Goal: Complete application form: Complete application form

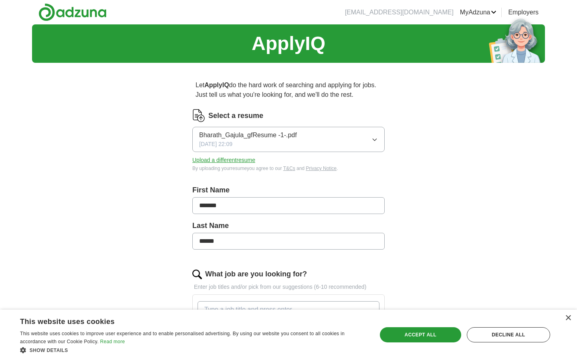
click at [0, 0] on link "ApplyIQ" at bounding box center [0, 0] width 0 height 0
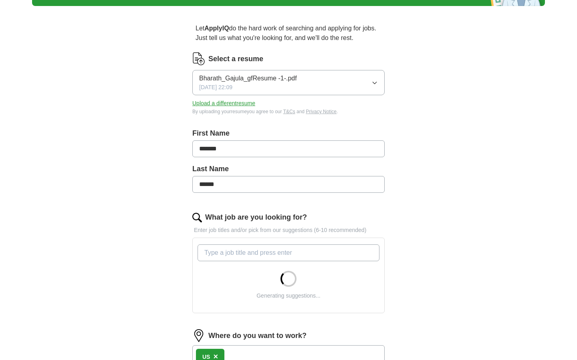
click at [321, 70] on button "Bharath_Gajula_gfResume -1-.pdf [DATE] 22:09" at bounding box center [288, 82] width 192 height 25
click at [283, 147] on input "*******" at bounding box center [288, 149] width 192 height 17
click at [227, 100] on button "Upload a different resume" at bounding box center [223, 103] width 63 height 8
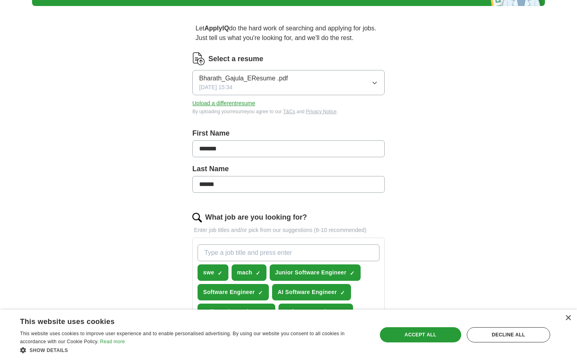
click at [323, 245] on input "What job are you looking for?" at bounding box center [288, 253] width 182 height 17
type input "machine learning"
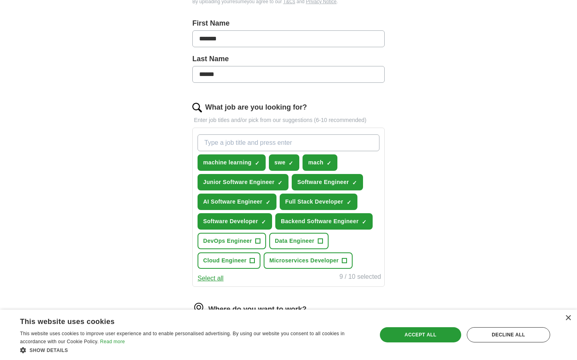
scroll to position [169, 0]
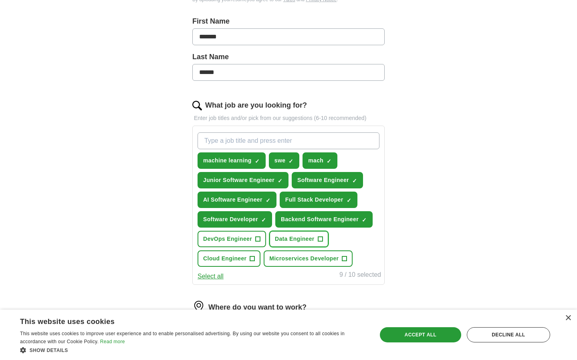
click at [293, 238] on span "Data Engineer" at bounding box center [295, 239] width 40 height 8
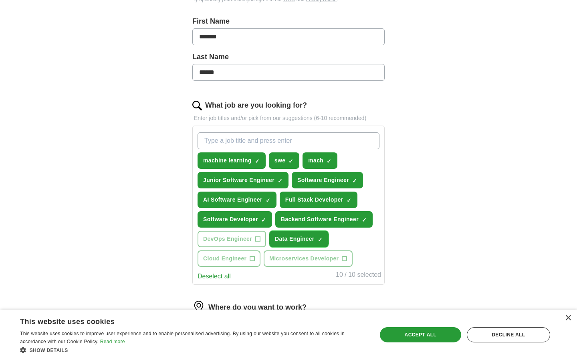
click at [319, 244] on button "Data Engineer ✓ ×" at bounding box center [298, 239] width 59 height 16
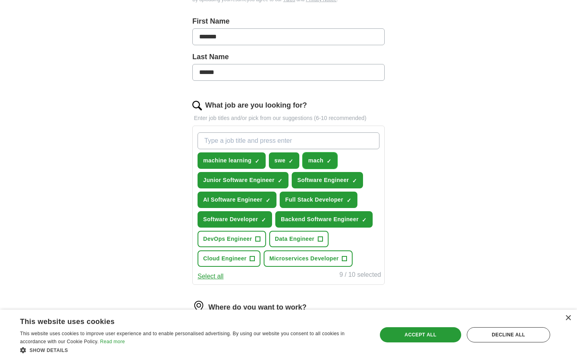
click at [0, 0] on span "×" at bounding box center [0, 0] width 0 height 0
click at [331, 148] on input "What job are you looking for?" at bounding box center [288, 141] width 182 height 17
click at [215, 276] on button "Select all" at bounding box center [210, 277] width 26 height 10
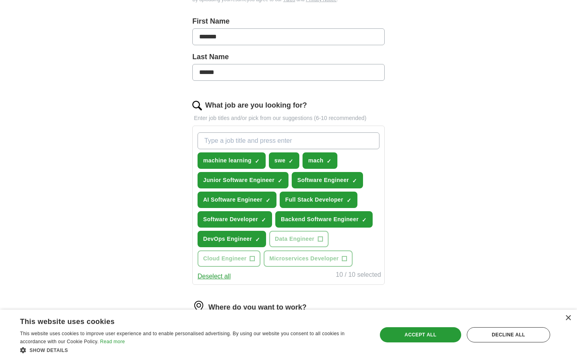
click at [215, 276] on button "Deselect all" at bounding box center [213, 277] width 33 height 10
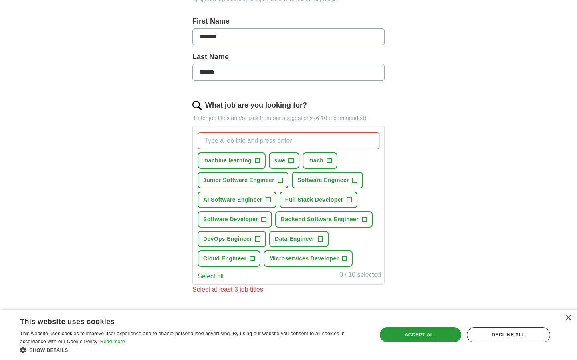
click at [219, 273] on button "Select all" at bounding box center [210, 277] width 26 height 10
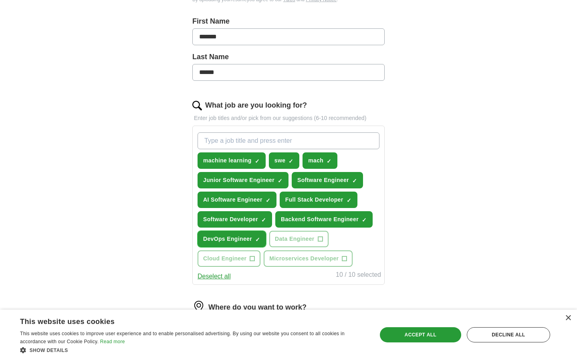
click at [0, 0] on span "×" at bounding box center [0, 0] width 0 height 0
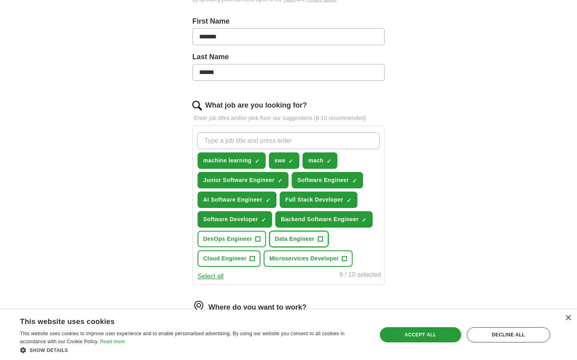
click at [304, 239] on span "Data Engineer" at bounding box center [295, 239] width 40 height 8
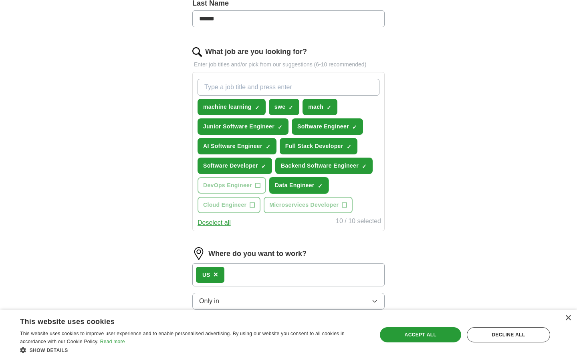
scroll to position [222, 0]
click at [325, 100] on button "mach ✓ ×" at bounding box center [319, 107] width 35 height 16
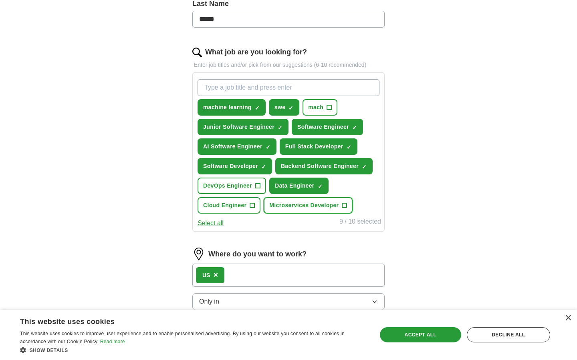
click at [324, 198] on button "Microservices Developer +" at bounding box center [307, 205] width 89 height 16
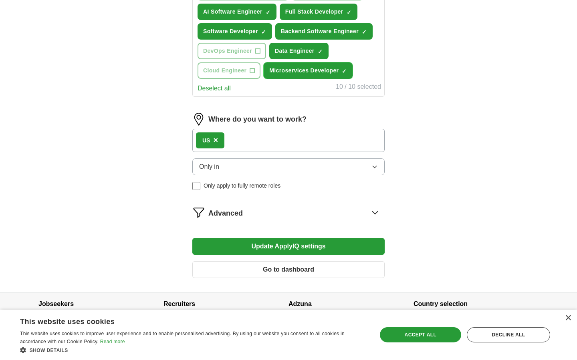
scroll to position [369, 0]
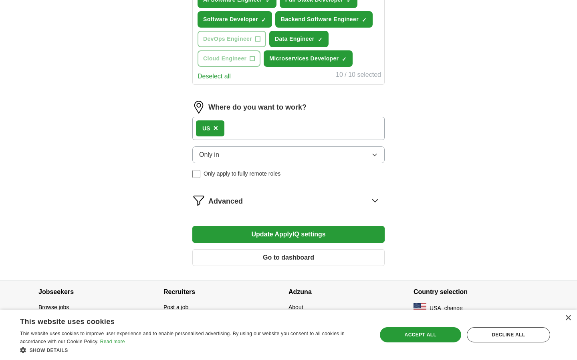
click at [301, 154] on button "Only in" at bounding box center [288, 155] width 192 height 17
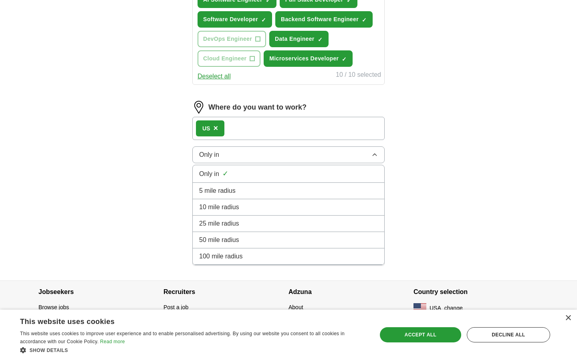
click at [301, 154] on button "Only in" at bounding box center [288, 155] width 192 height 17
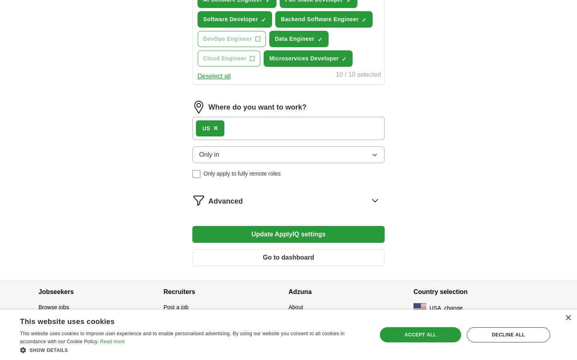
click at [301, 154] on button "Only in" at bounding box center [288, 155] width 192 height 17
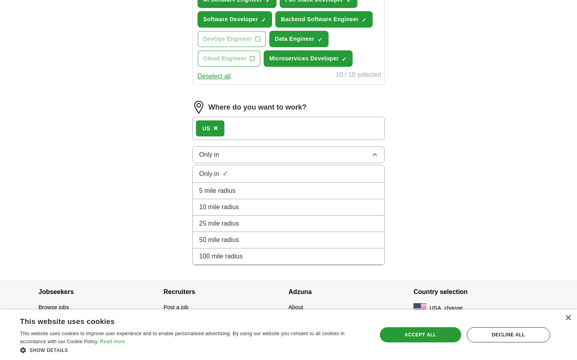
click at [301, 154] on button "Only in" at bounding box center [288, 155] width 192 height 17
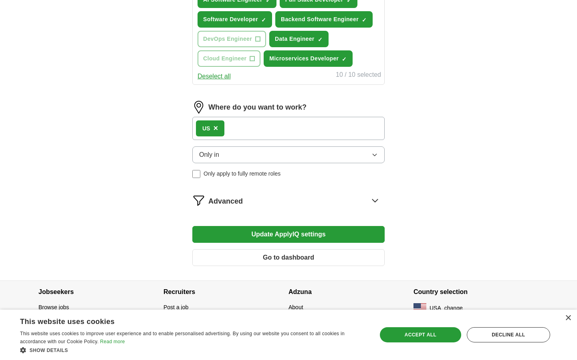
click at [301, 154] on button "Only in" at bounding box center [288, 155] width 192 height 17
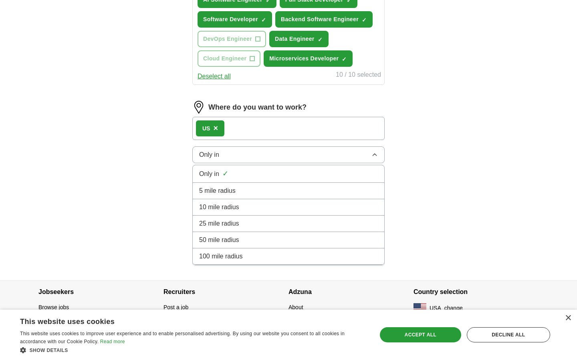
click at [301, 154] on button "Only in" at bounding box center [288, 155] width 192 height 17
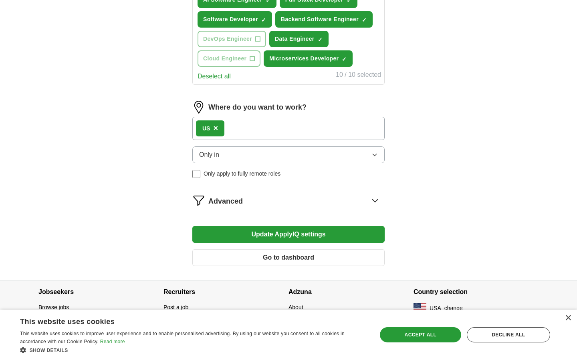
click at [352, 201] on div "Advanced" at bounding box center [296, 200] width 176 height 13
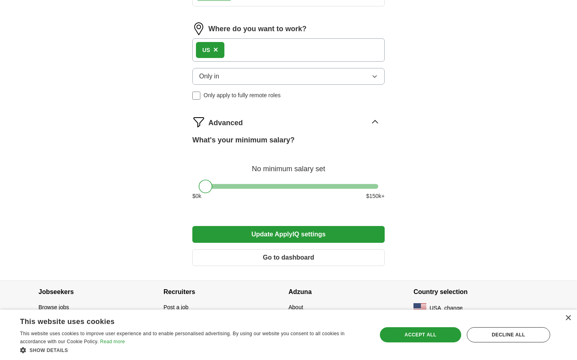
scroll to position [449, 0]
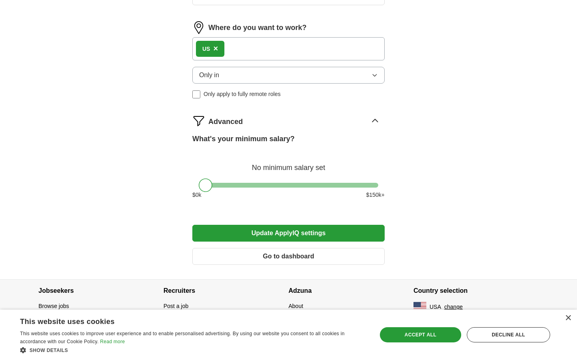
click at [348, 235] on button "Update ApplyIQ settings" at bounding box center [288, 233] width 192 height 17
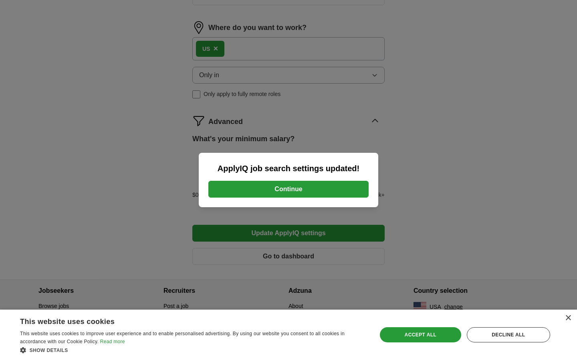
click at [344, 191] on button "Continue" at bounding box center [288, 189] width 160 height 17
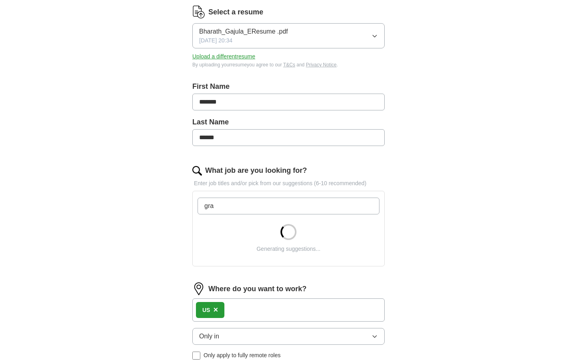
type input "grad"
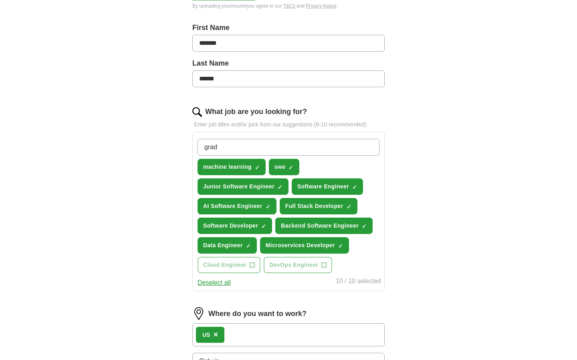
scroll to position [162, 0]
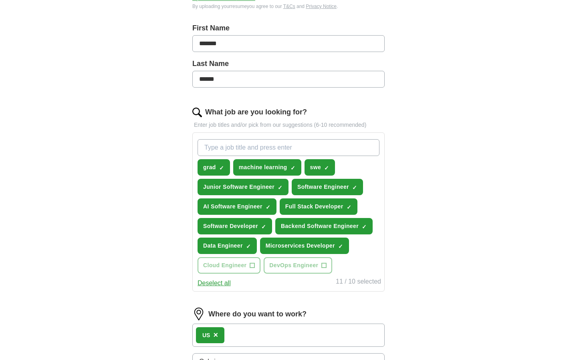
click at [259, 150] on input "What job are you looking for?" at bounding box center [288, 147] width 182 height 17
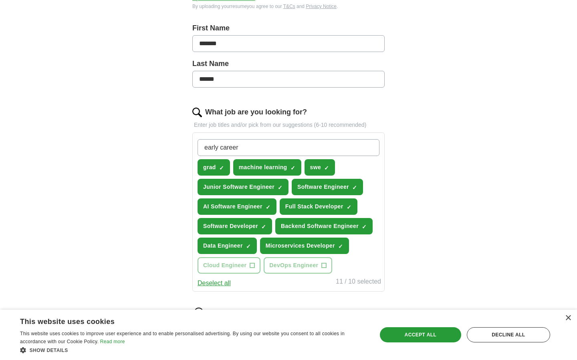
type input "early careers"
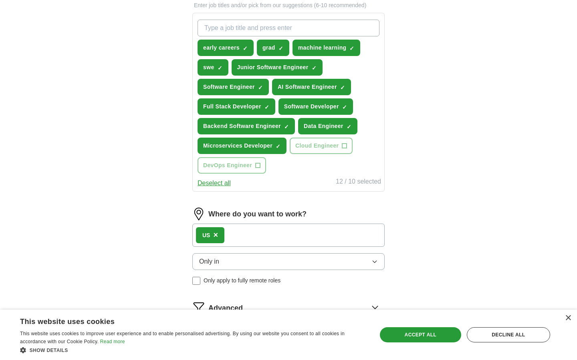
scroll to position [326, 0]
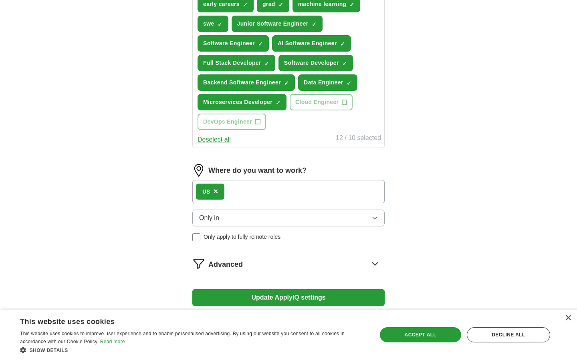
click at [276, 292] on form "Select a resume Bharath_Gajula_EResume .pdf 10/10/2025, 20:34 Upload a differen…" at bounding box center [288, 60] width 192 height 552
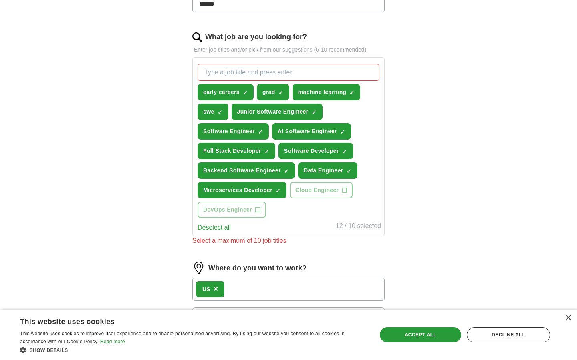
scroll to position [226, 0]
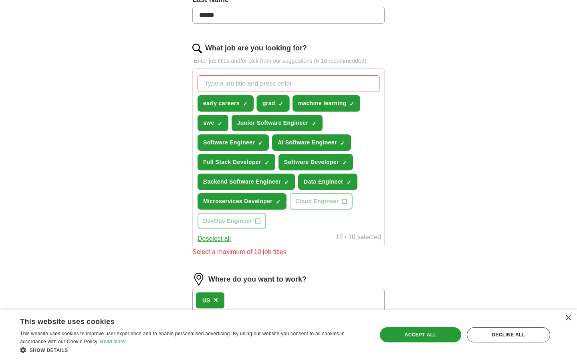
click at [0, 0] on span "×" at bounding box center [0, 0] width 0 height 0
click at [273, 201] on button "Microservices Developer ✓ ×" at bounding box center [241, 201] width 89 height 16
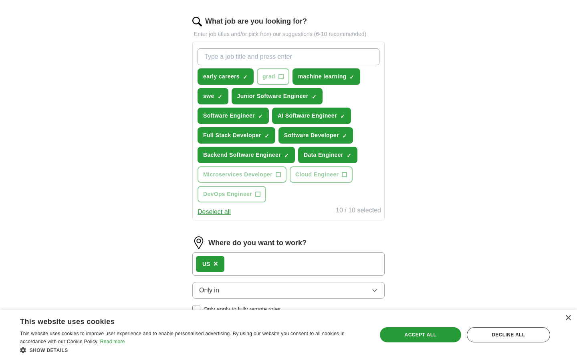
scroll to position [257, 0]
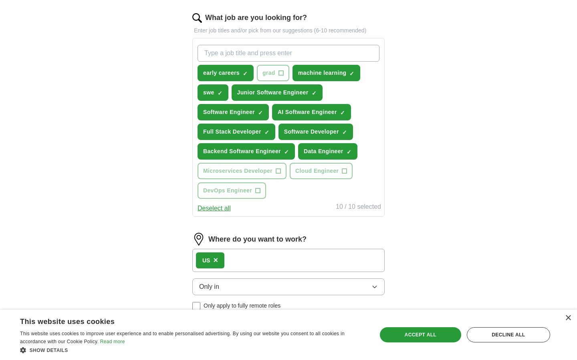
click at [406, 326] on div "Save & Close Accept all Decline all" at bounding box center [465, 335] width 176 height 19
click at [412, 335] on div "Accept all" at bounding box center [420, 335] width 81 height 15
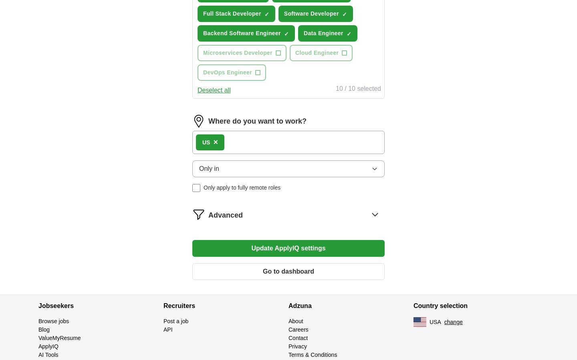
scroll to position [390, 0]
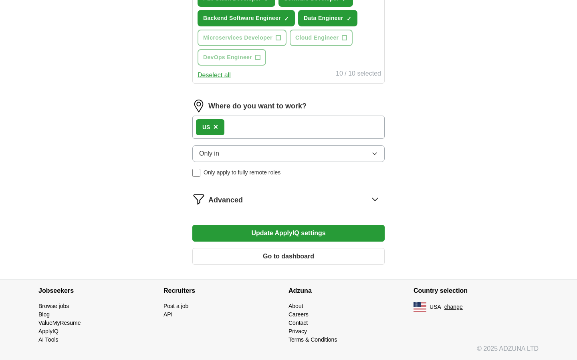
click at [336, 237] on button "Update ApplyIQ settings" at bounding box center [288, 233] width 192 height 17
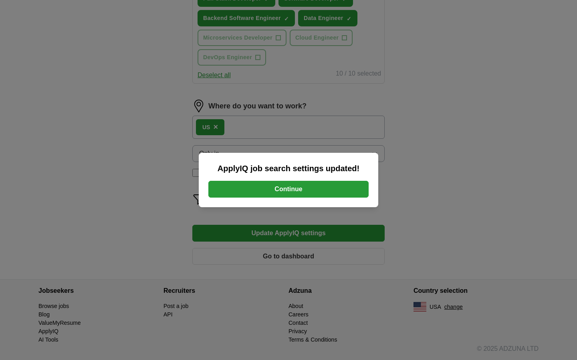
click at [344, 187] on button "Continue" at bounding box center [288, 189] width 160 height 17
